Goal: Information Seeking & Learning: Learn about a topic

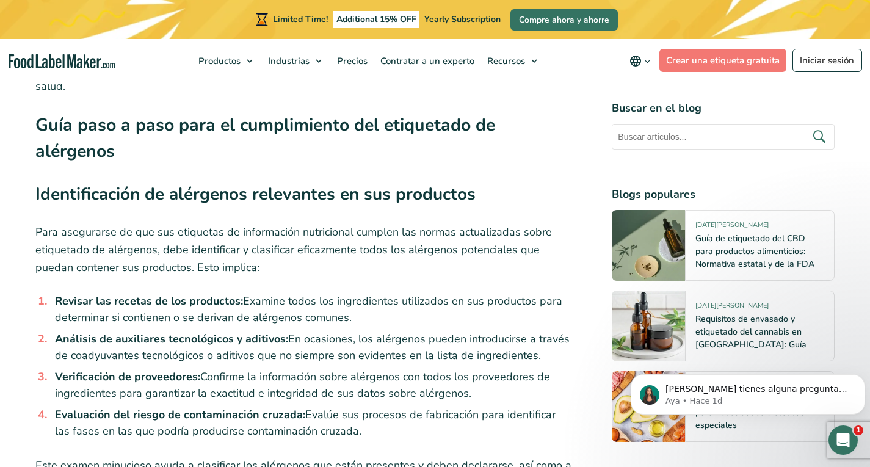
scroll to position [2688, 0]
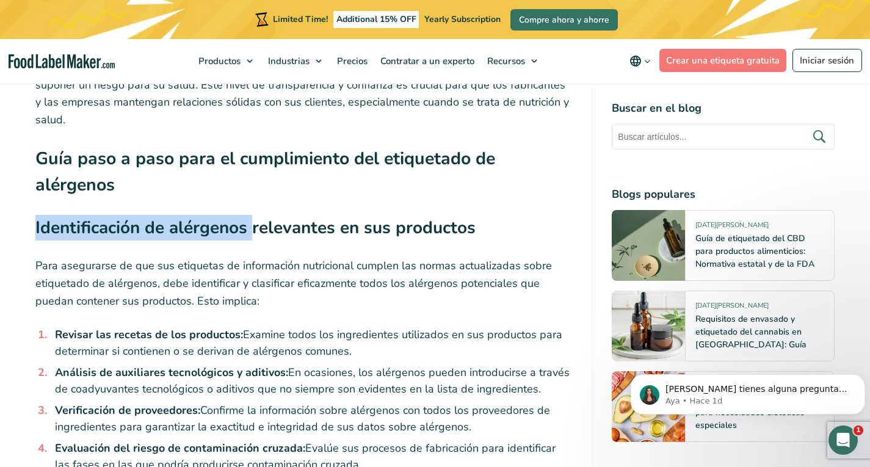
drag, startPoint x: 37, startPoint y: 153, endPoint x: 251, endPoint y: 155, distance: 214.4
click at [251, 216] on strong "Identificación de alérgenos relevantes en sus productos" at bounding box center [255, 227] width 440 height 23
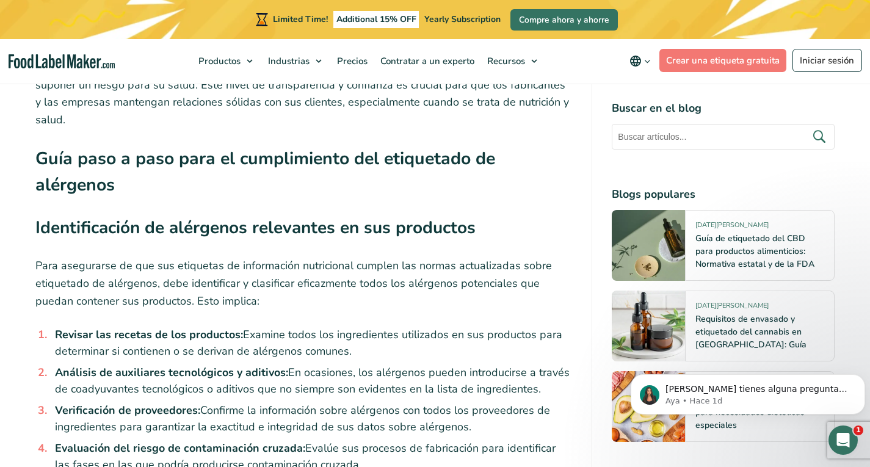
click at [265, 216] on strong "Identificación de alérgenos relevantes en sus productos" at bounding box center [255, 227] width 440 height 23
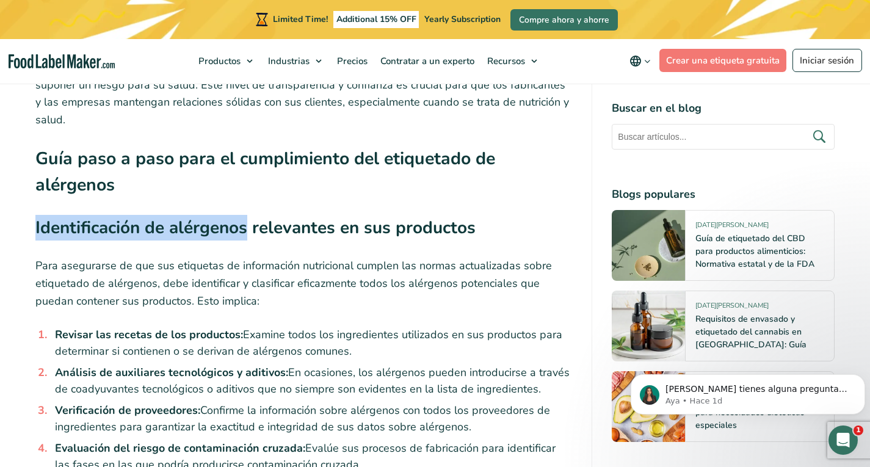
drag, startPoint x: 35, startPoint y: 150, endPoint x: 246, endPoint y: 155, distance: 210.8
click at [246, 216] on strong "Identificación de alérgenos relevantes en sus productos" at bounding box center [255, 227] width 440 height 23
copy strong "Identificación de alérgenos"
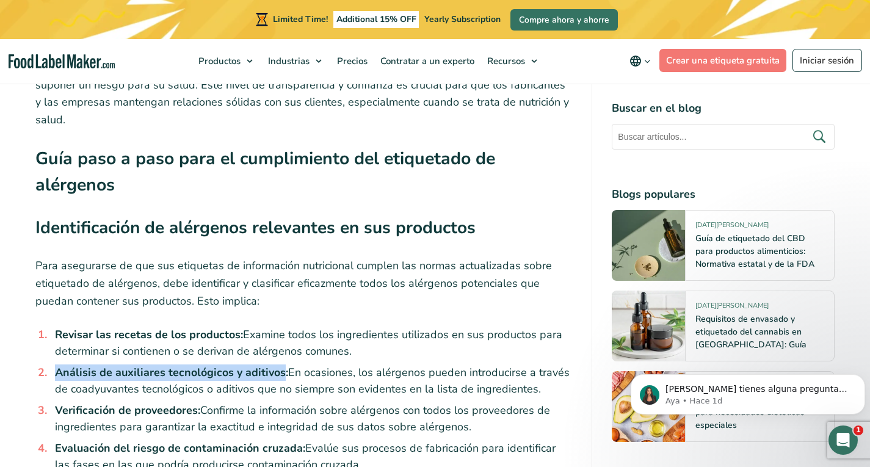
drag, startPoint x: 55, startPoint y: 296, endPoint x: 281, endPoint y: 293, distance: 226.0
click at [281, 365] on strong "Análisis de auxiliares tecnológicos y aditivos:" at bounding box center [171, 372] width 233 height 15
copy strong "Análisis de auxiliares tecnológicos y aditivos"
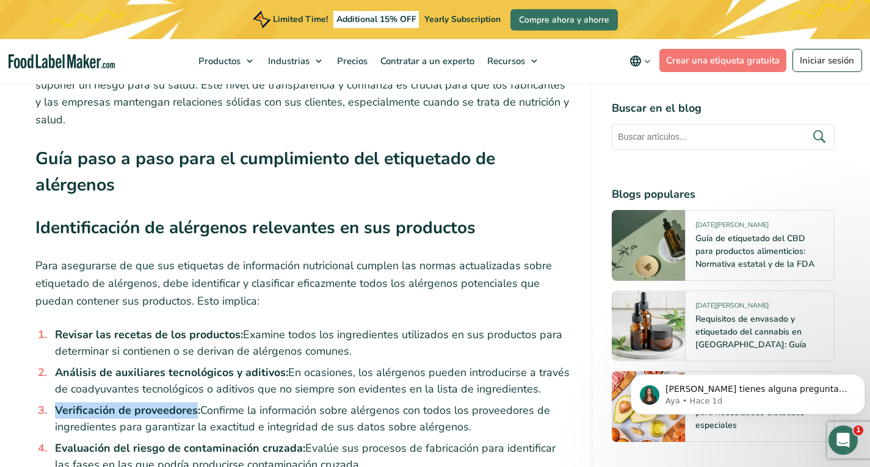
drag, startPoint x: 57, startPoint y: 337, endPoint x: 194, endPoint y: 334, distance: 136.9
click at [194, 403] on strong "Verificación de proveedores:" at bounding box center [127, 410] width 145 height 15
copy strong "Verificación de proveedores"
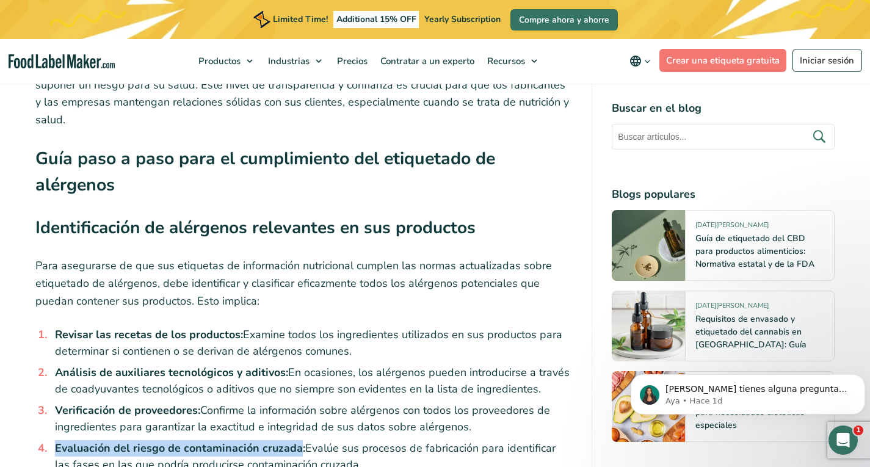
drag, startPoint x: 54, startPoint y: 368, endPoint x: 297, endPoint y: 371, distance: 243.1
click at [297, 441] on strong "Evaluación del riesgo de contaminación cruzada:" at bounding box center [180, 448] width 250 height 15
copy strong "Evaluación del riesgo de contaminación cruzada"
